Goal: Task Accomplishment & Management: Use online tool/utility

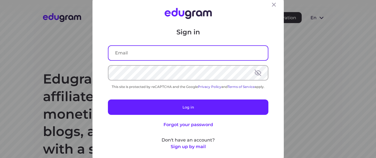
type input "[EMAIL_ADDRESS][DOMAIN_NAME]"
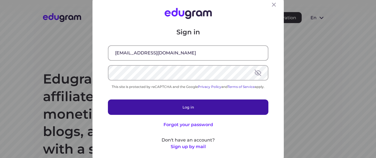
click at [174, 105] on button "Log in" at bounding box center [188, 107] width 161 height 15
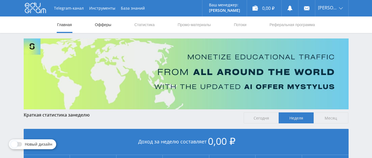
click at [107, 25] on link "Офферы" at bounding box center [104, 25] width 18 height 17
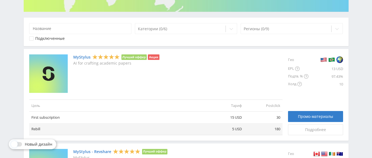
scroll to position [101, 0]
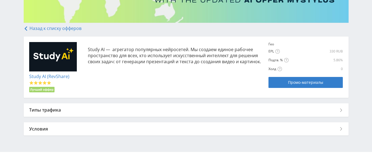
scroll to position [97, 0]
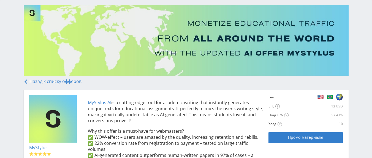
scroll to position [99, 0]
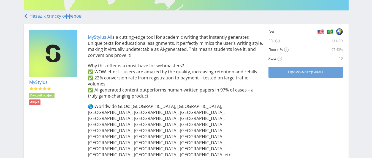
click at [295, 73] on span "Промо-материалы" at bounding box center [305, 72] width 35 height 4
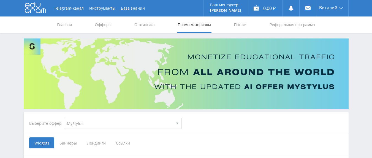
scroll to position [132, 0]
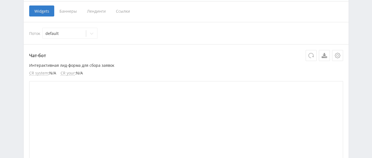
click at [95, 14] on span "Лендинги" at bounding box center [96, 11] width 29 height 11
click at [0, 0] on input "Лендинги" at bounding box center [0, 0] width 0 height 0
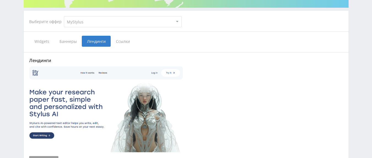
scroll to position [100, 0]
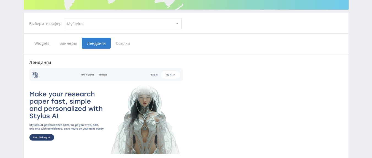
click at [122, 42] on span "Ссылки" at bounding box center [123, 43] width 25 height 11
click at [0, 0] on input "Ссылки" at bounding box center [0, 0] width 0 height 0
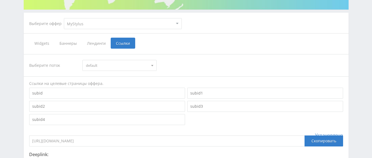
scroll to position [133, 0]
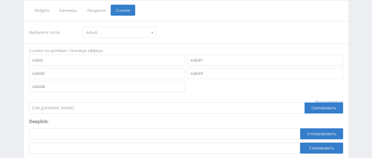
click at [119, 58] on input at bounding box center [107, 60] width 156 height 11
type input "pinterest"
click at [157, 70] on input at bounding box center [107, 73] width 156 height 11
type input "spanish"
click at [327, 107] on div "Скопировать" at bounding box center [324, 108] width 39 height 11
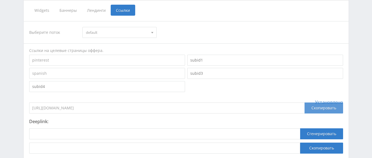
click at [316, 111] on div "Скопировать" at bounding box center [324, 108] width 39 height 11
